Goal: Find specific page/section: Find specific page/section

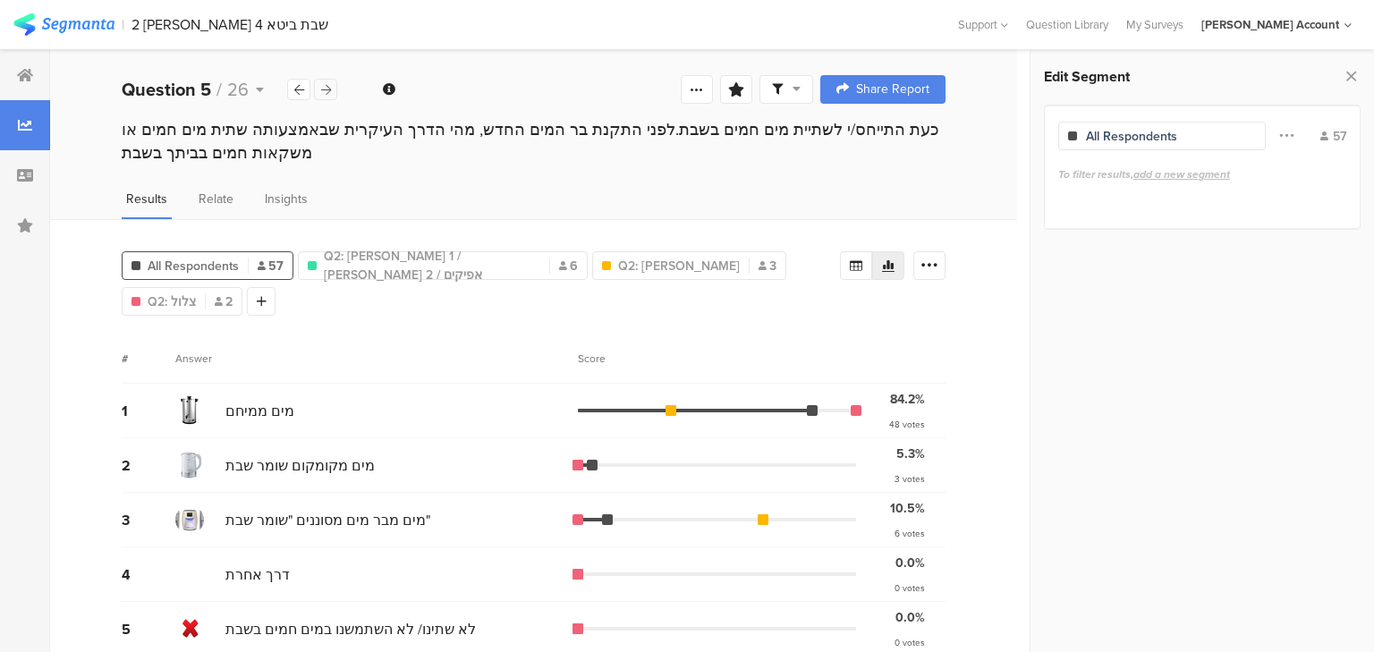
click at [326, 91] on icon at bounding box center [326, 90] width 10 height 12
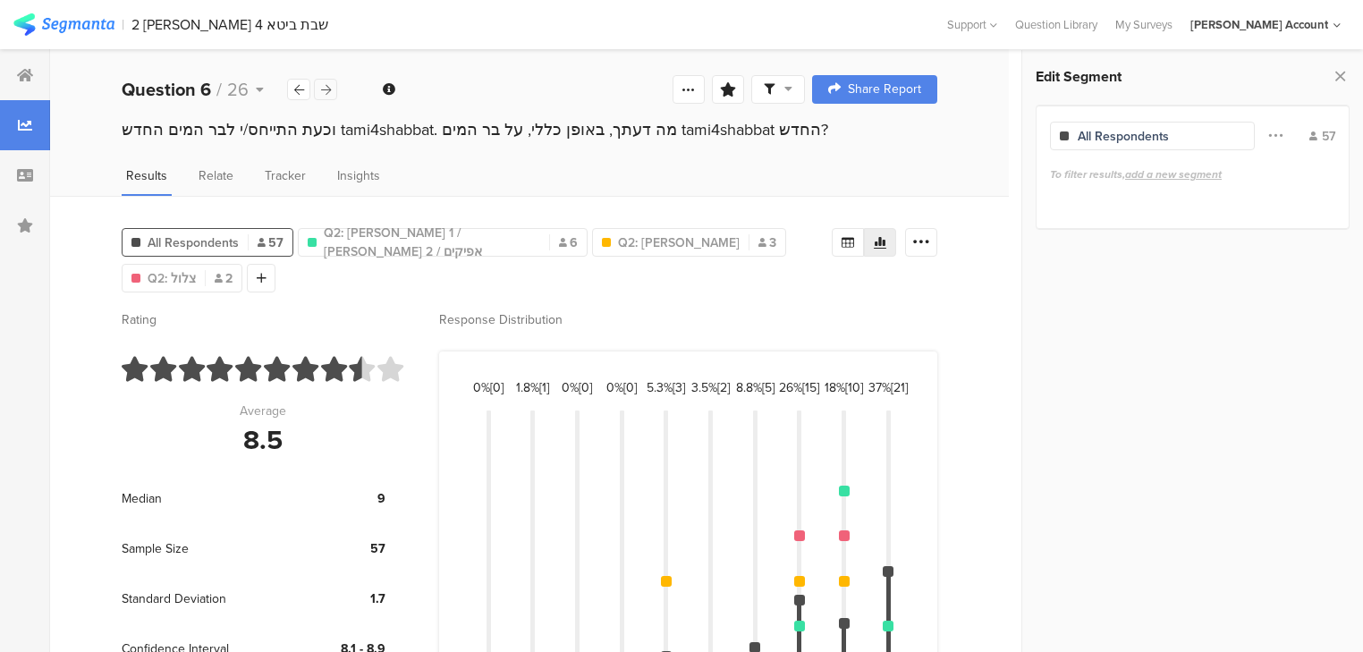
click at [326, 91] on icon at bounding box center [326, 90] width 10 height 12
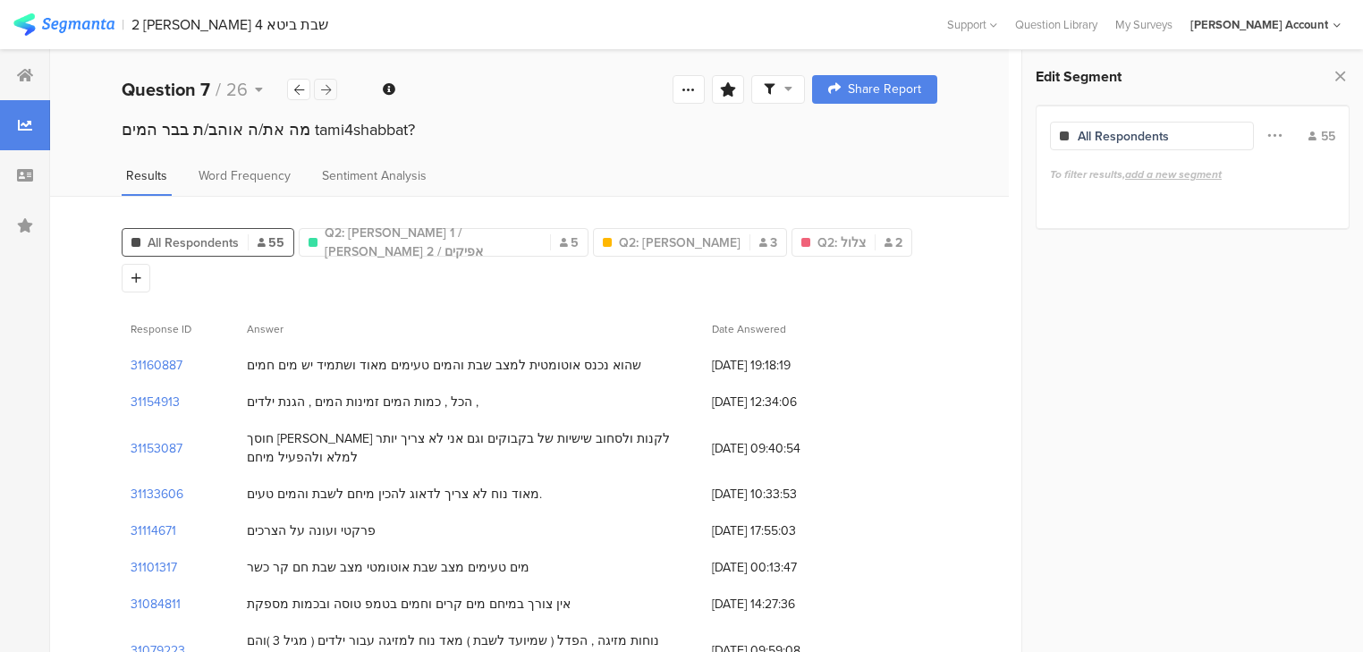
click at [326, 91] on icon at bounding box center [326, 90] width 10 height 12
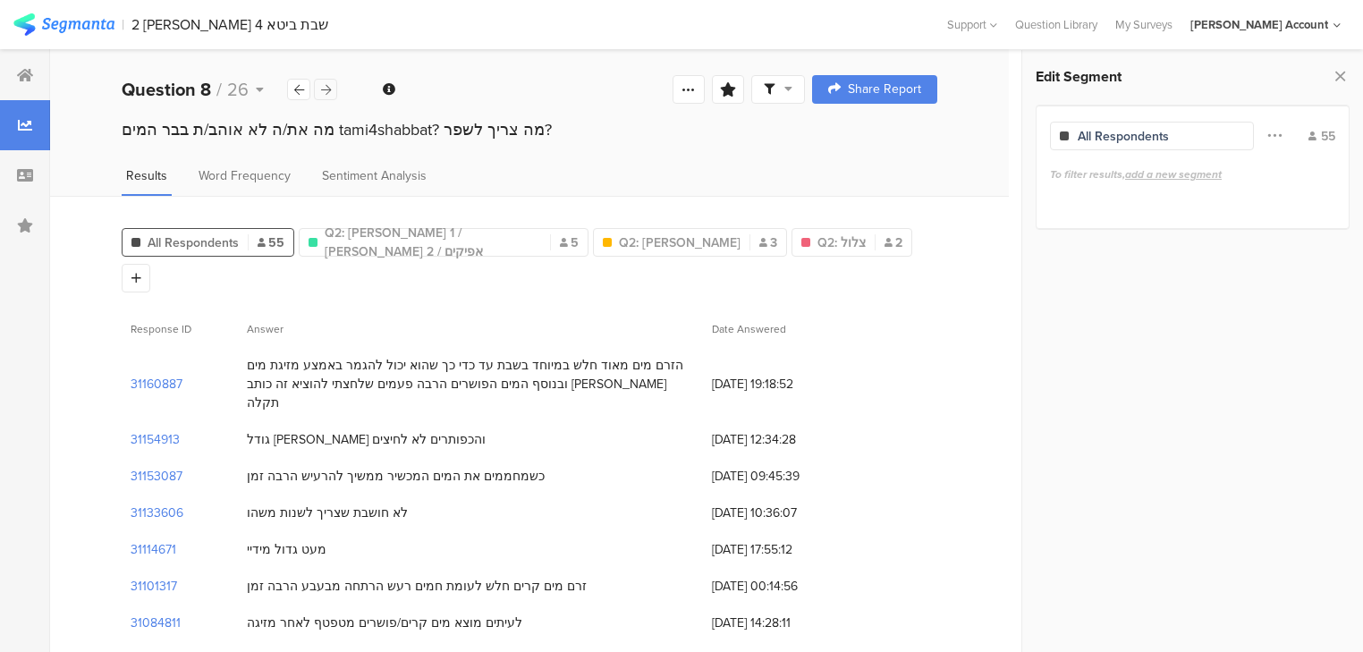
click at [326, 91] on icon at bounding box center [326, 90] width 10 height 12
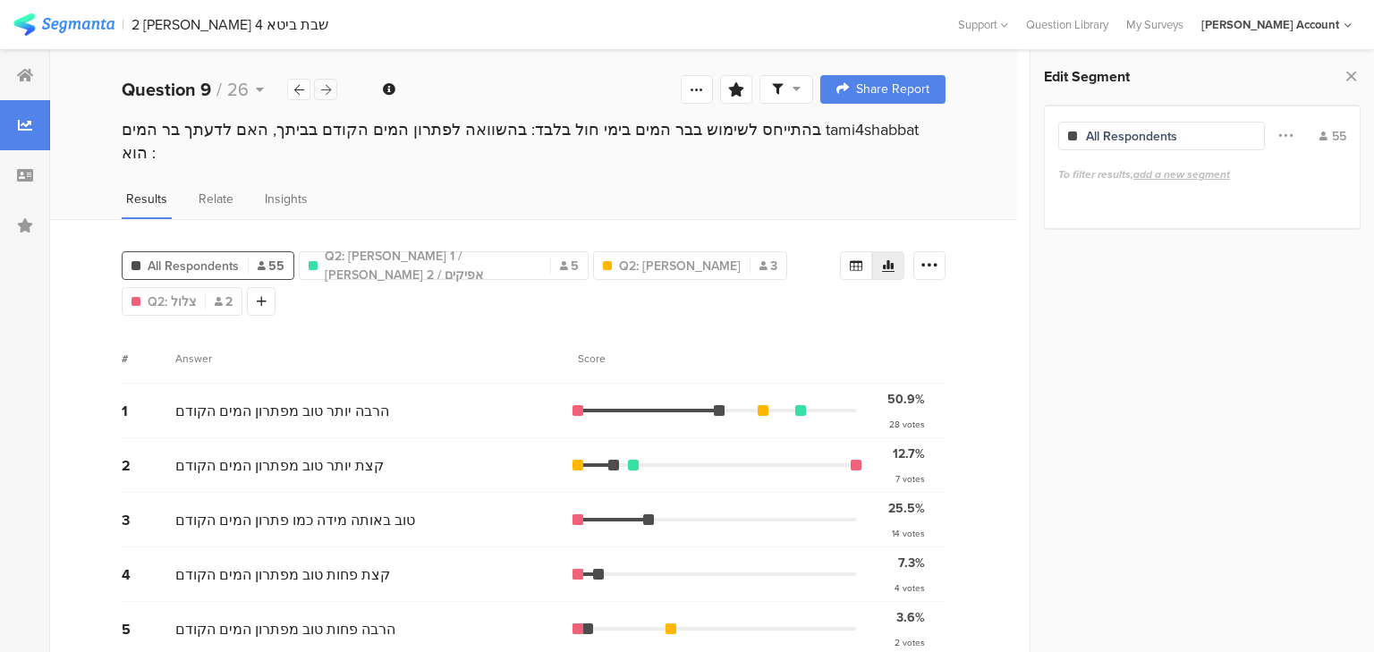
click at [326, 91] on icon at bounding box center [326, 90] width 10 height 12
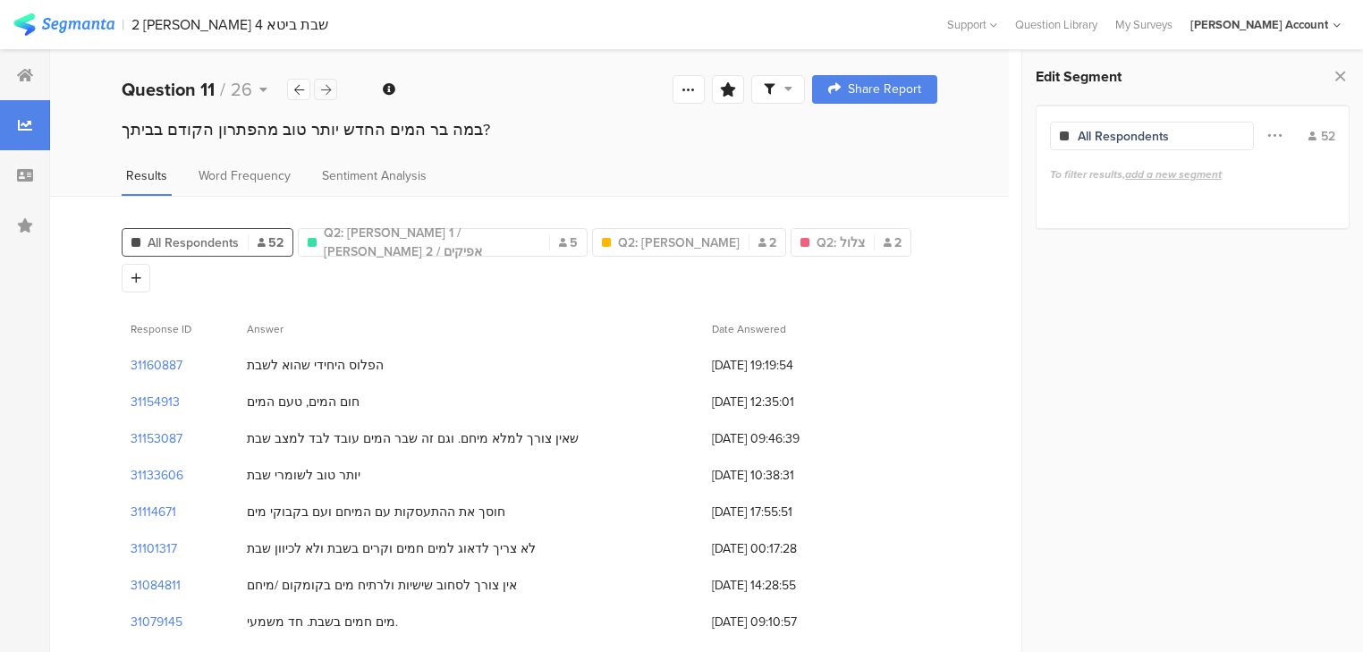
click at [326, 91] on icon at bounding box center [326, 90] width 10 height 12
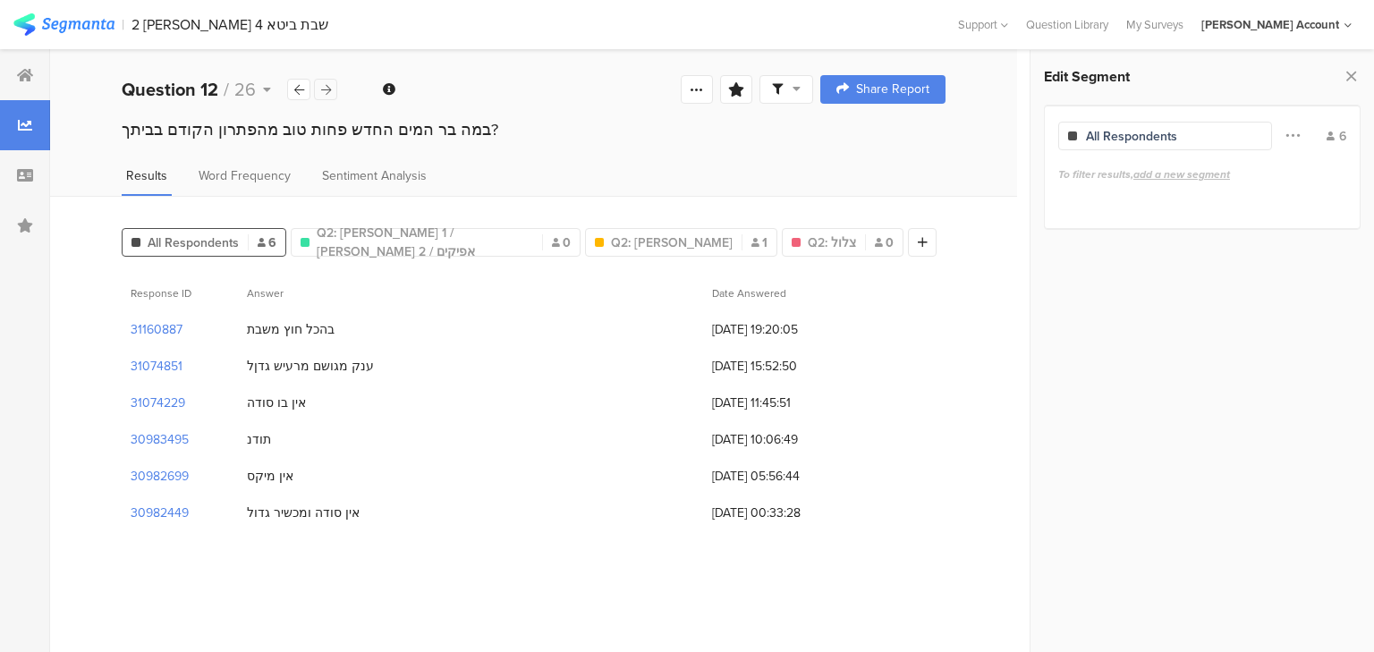
click at [326, 91] on icon at bounding box center [326, 90] width 10 height 12
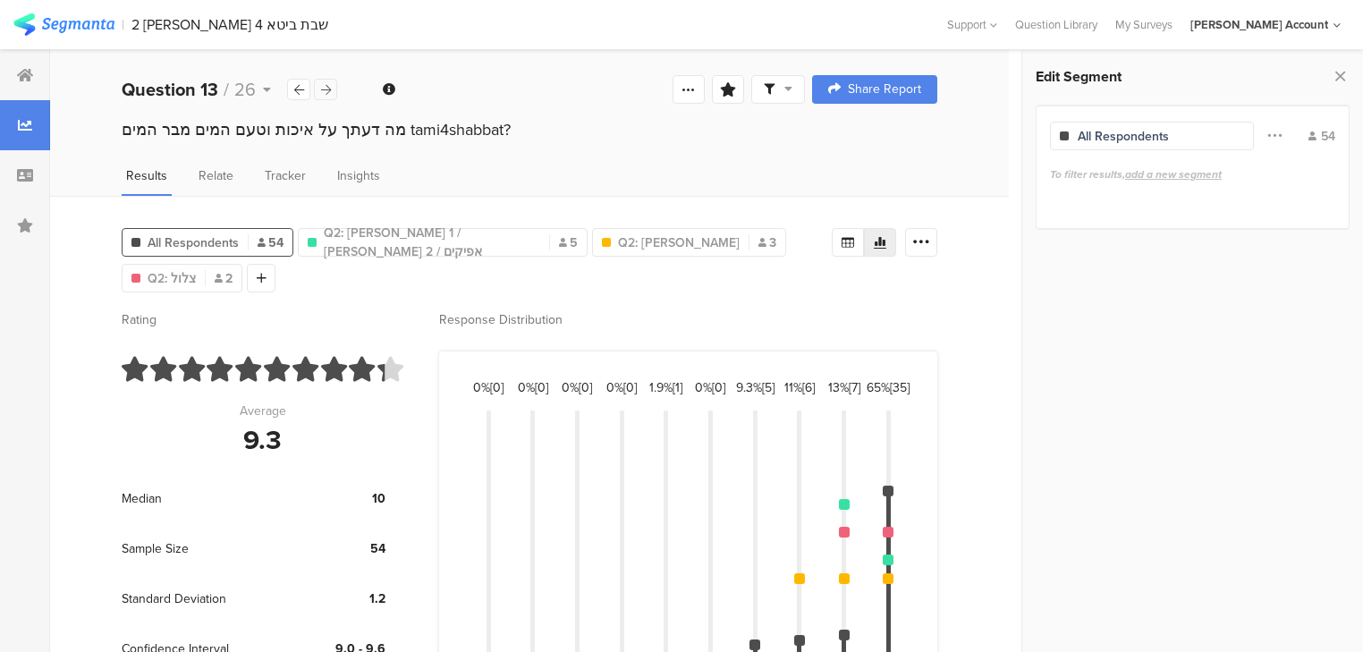
click at [326, 91] on icon at bounding box center [326, 90] width 10 height 12
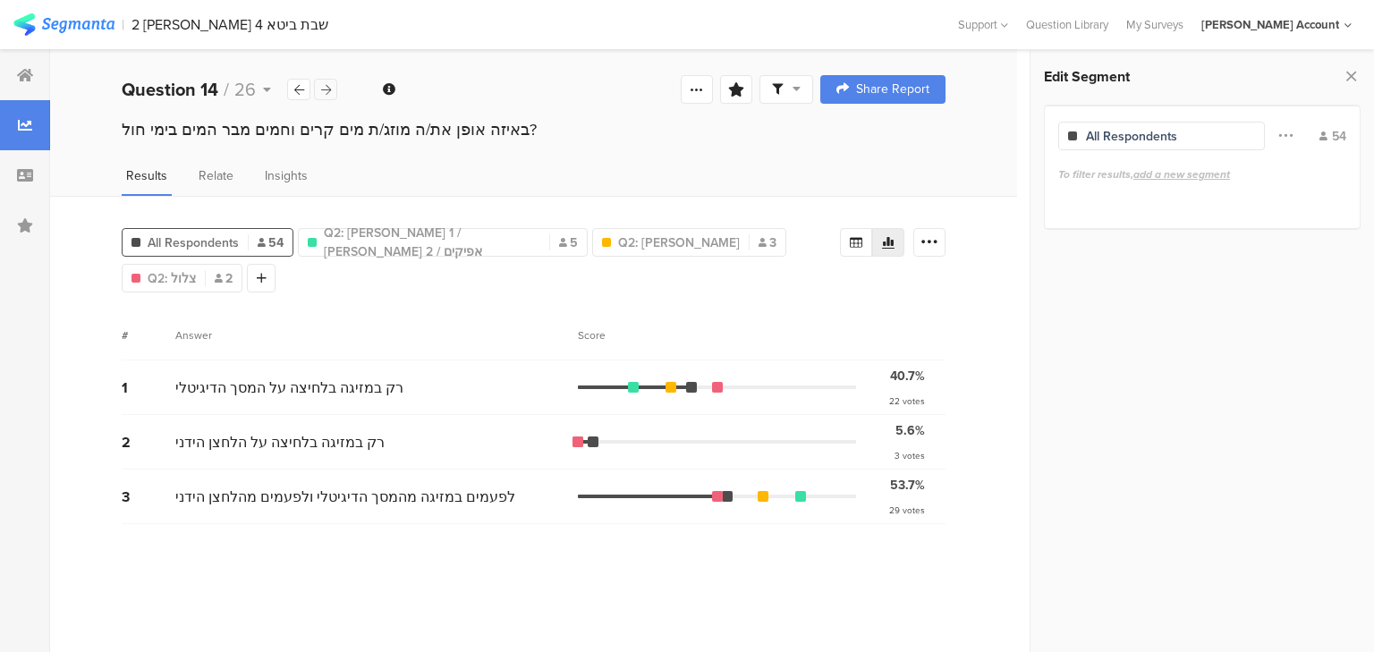
click at [326, 91] on icon at bounding box center [326, 90] width 10 height 12
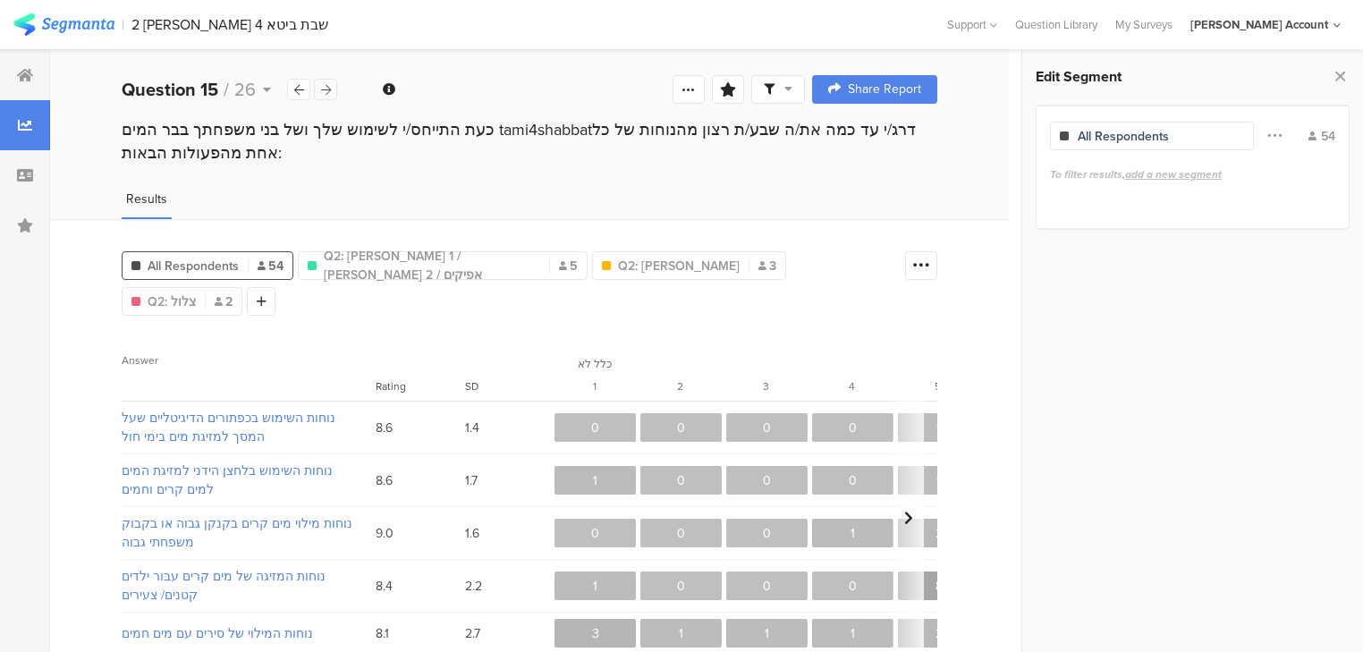
click at [326, 91] on icon at bounding box center [326, 90] width 10 height 12
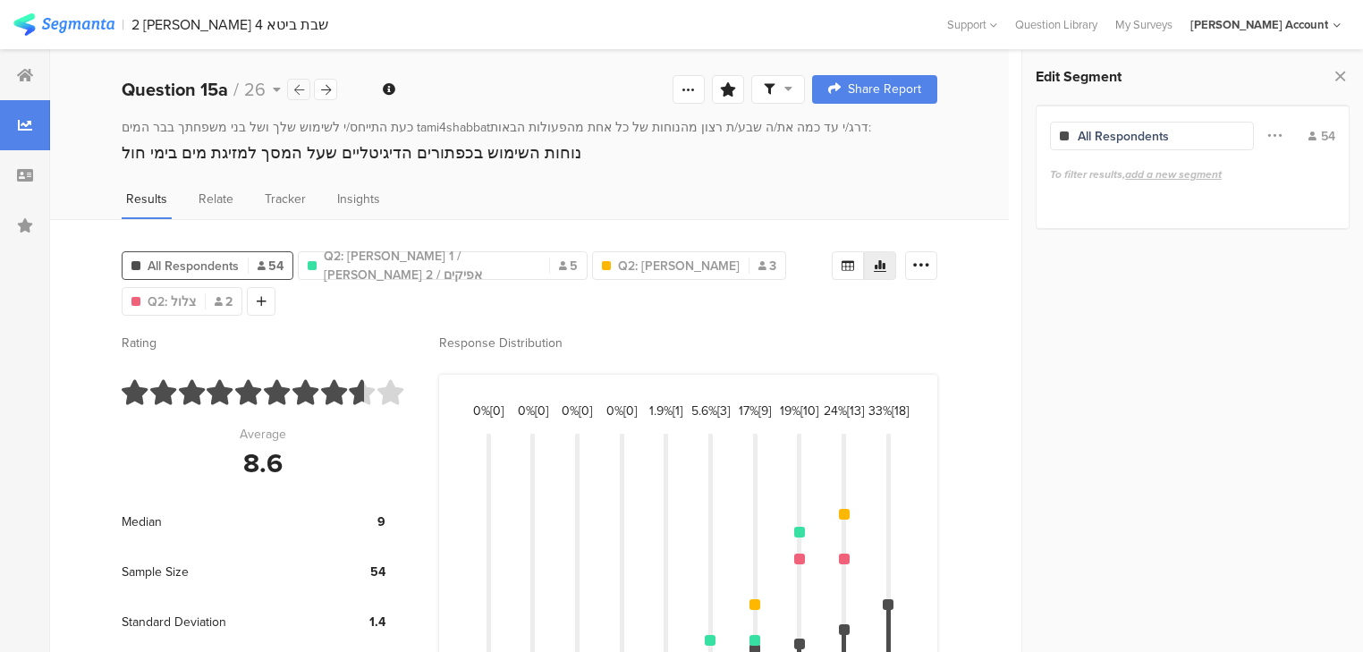
click at [294, 91] on icon at bounding box center [299, 90] width 10 height 12
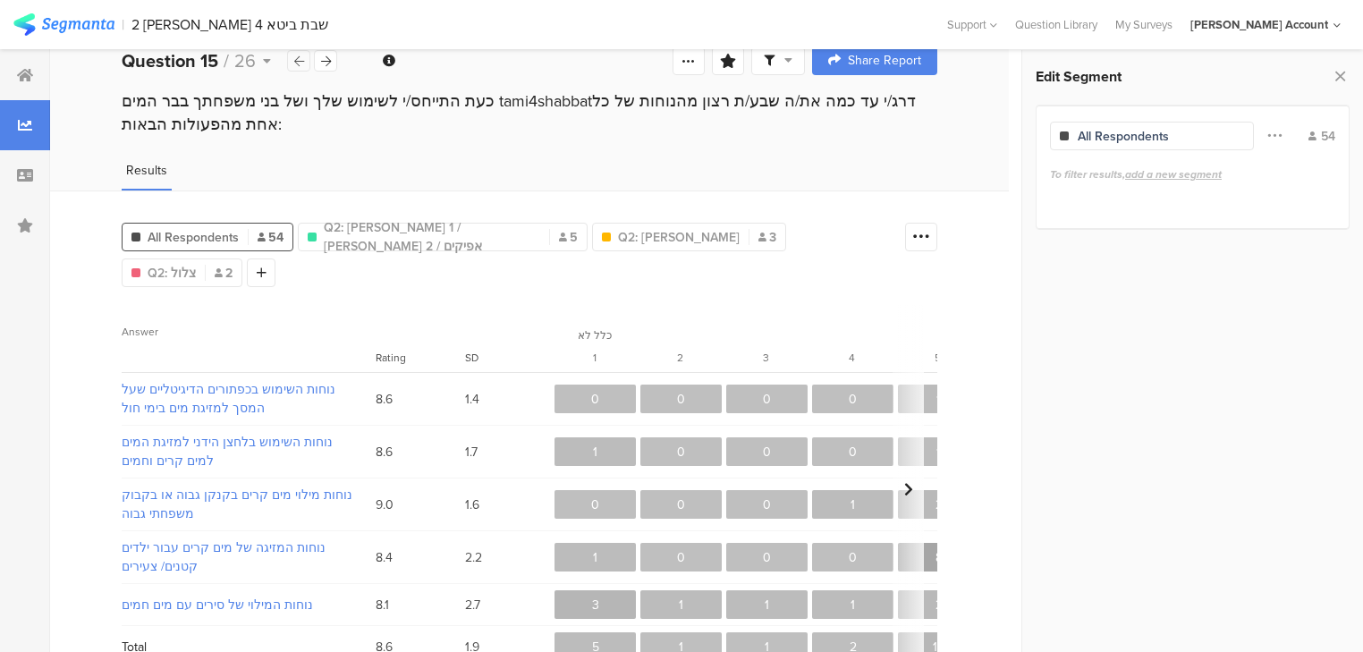
scroll to position [36, 0]
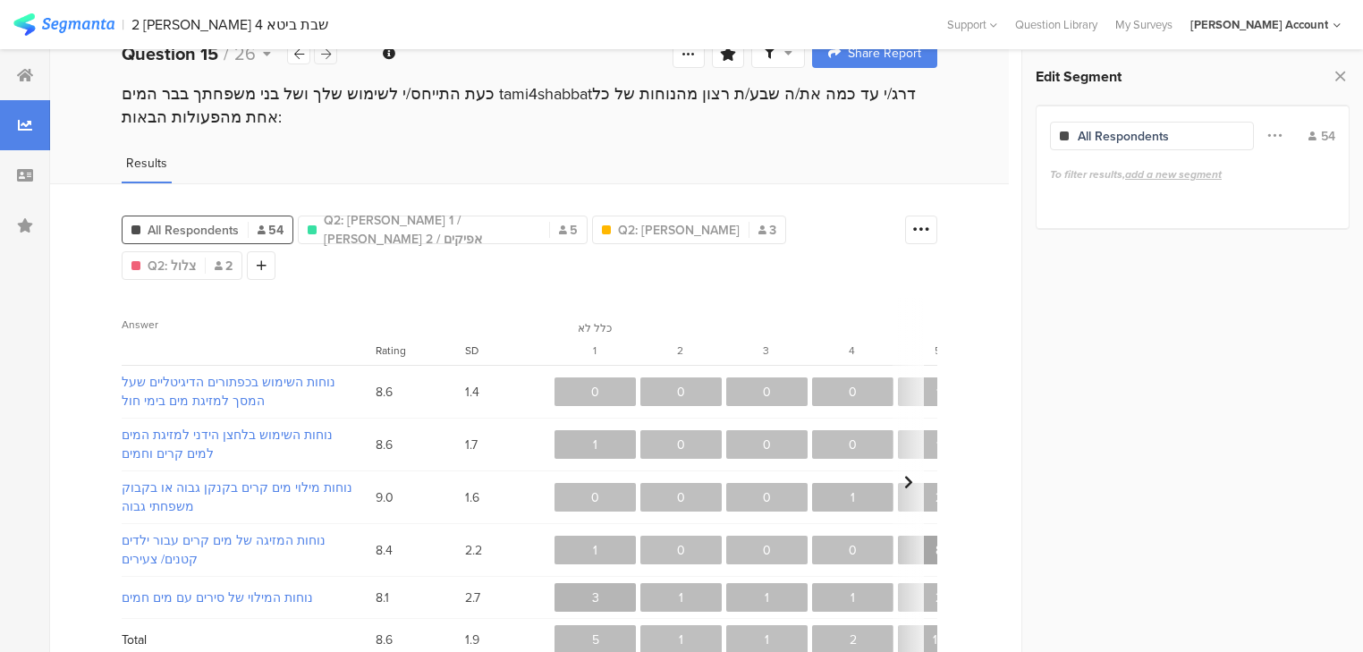
click at [322, 56] on icon at bounding box center [326, 54] width 10 height 12
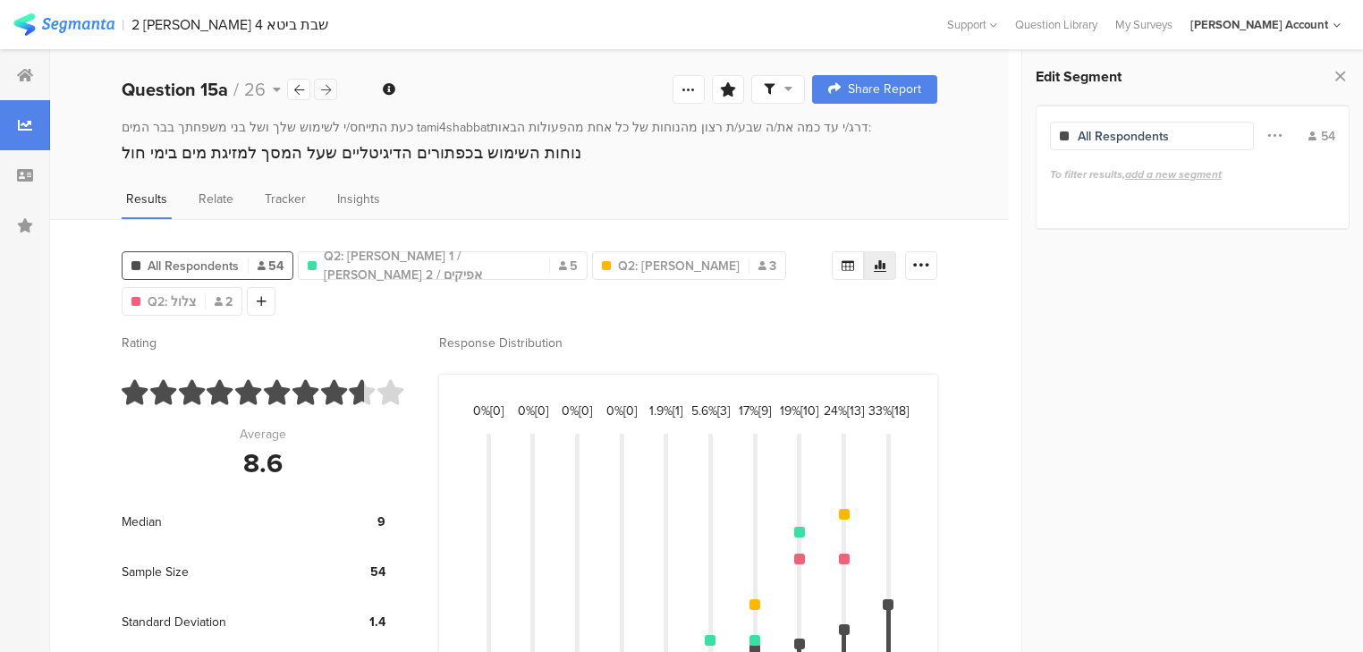
click at [322, 56] on section "Question 15a / 26 Question Type Multiple Rating Required This question was requ…" at bounding box center [529, 447] width 959 height 796
